Goal: Task Accomplishment & Management: Use online tool/utility

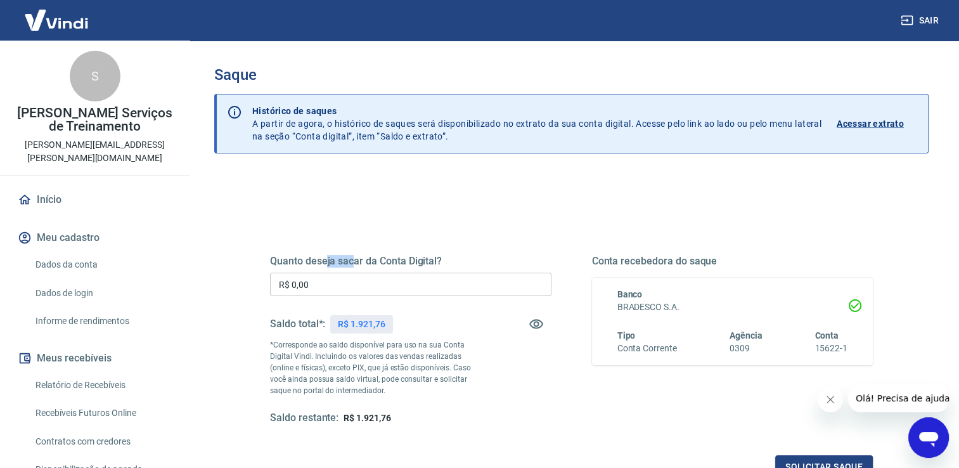
drag, startPoint x: 325, startPoint y: 262, endPoint x: 353, endPoint y: 260, distance: 28.0
click at [353, 260] on h5 "Quanto deseja sacar da Conta Digital?" at bounding box center [410, 261] width 281 height 13
